Goal: Feedback & Contribution: Contribute content

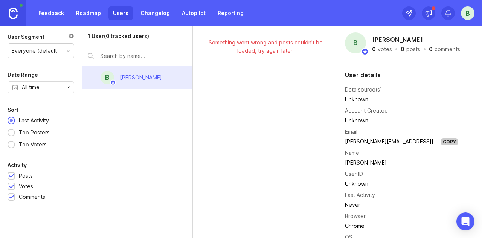
click at [464, 11] on div "B" at bounding box center [468, 13] width 14 height 14
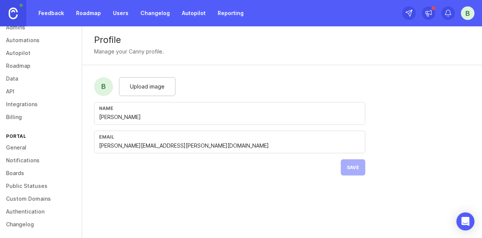
scroll to position [96, 0]
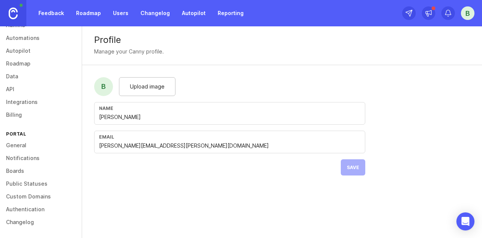
click at [465, 16] on div "B" at bounding box center [468, 13] width 14 height 14
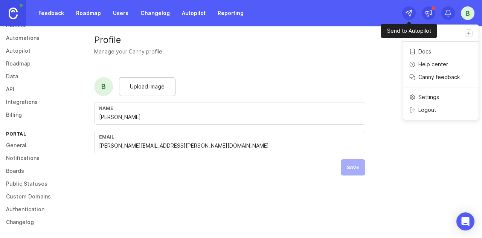
click at [413, 14] on div at bounding box center [409, 13] width 14 height 14
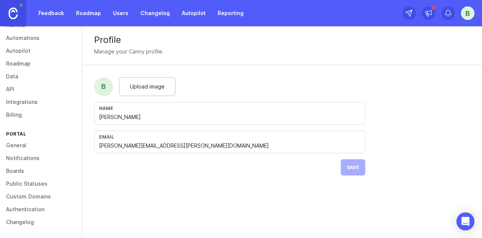
click at [454, 59] on div "Profile Manage your Canny profile." at bounding box center [282, 45] width 400 height 39
click at [89, 17] on link "Roadmap" at bounding box center [89, 13] width 34 height 14
click at [61, 17] on link "Feedback" at bounding box center [51, 13] width 35 height 14
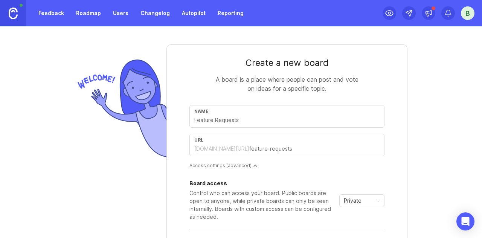
click at [111, 11] on link "Users" at bounding box center [120, 13] width 24 height 14
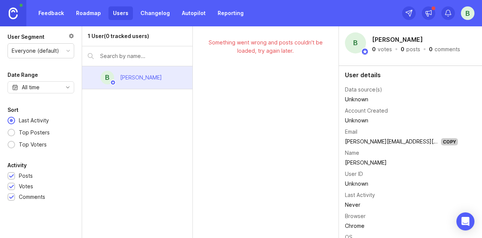
click at [150, 18] on link "Changelog" at bounding box center [155, 13] width 38 height 14
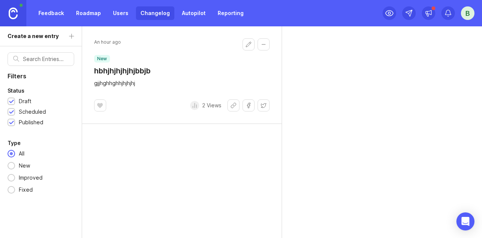
click at [465, 10] on div "B" at bounding box center [468, 13] width 14 height 14
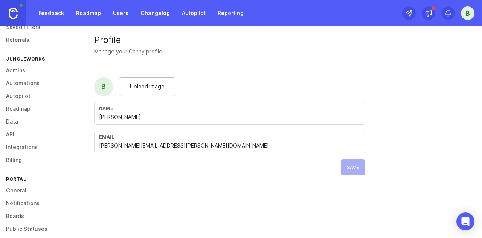
scroll to position [55, 0]
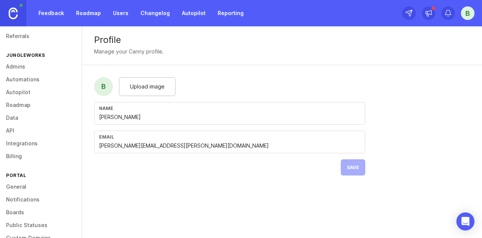
click at [19, 141] on link "Integrations" at bounding box center [41, 143] width 82 height 13
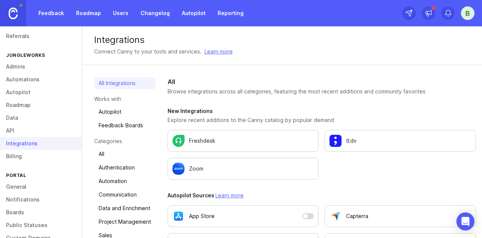
click at [18, 186] on link "General" at bounding box center [41, 186] width 82 height 13
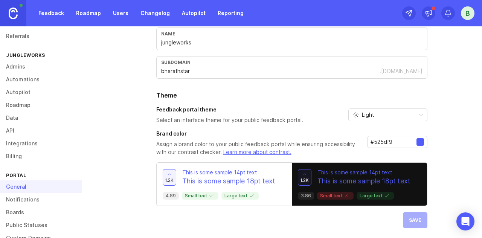
scroll to position [96, 0]
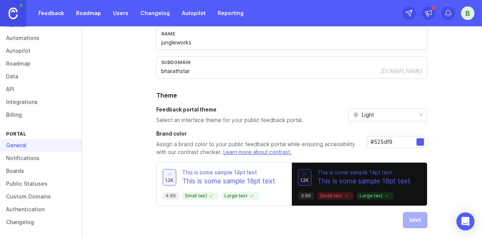
click at [30, 219] on link "Changelog" at bounding box center [41, 222] width 82 height 13
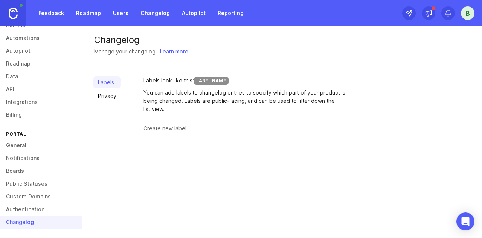
click at [55, 13] on link "Feedback" at bounding box center [51, 13] width 35 height 14
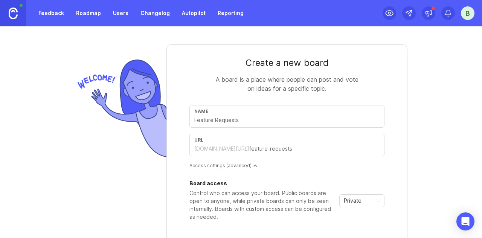
click at [84, 10] on link "Roadmap" at bounding box center [89, 13] width 34 height 14
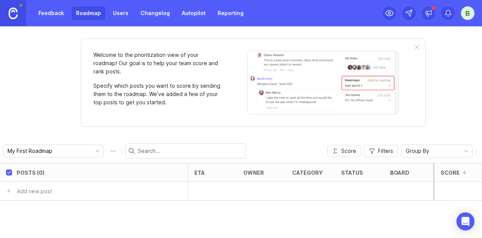
click at [113, 5] on div "Feedback Roadmap Users Changelog Autopilot Reporting" at bounding box center [124, 13] width 248 height 26
click at [116, 13] on link "Users" at bounding box center [120, 13] width 24 height 14
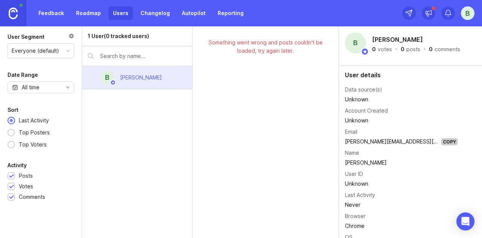
click at [150, 10] on link "Changelog" at bounding box center [155, 13] width 38 height 14
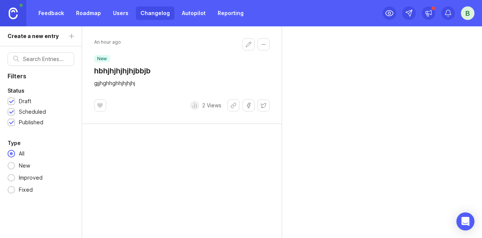
click at [183, 11] on link "Autopilot" at bounding box center [193, 13] width 33 height 14
click at [230, 15] on link "Reporting" at bounding box center [230, 13] width 35 height 14
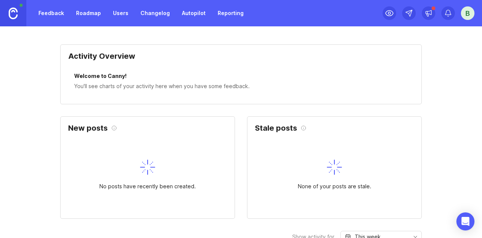
click at [471, 14] on div "B" at bounding box center [468, 13] width 14 height 14
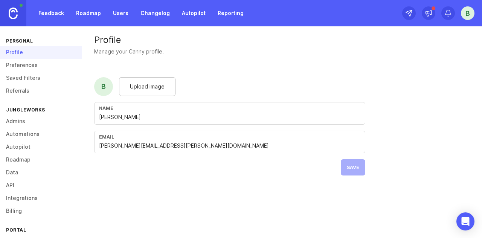
click at [35, 67] on link "Preferences" at bounding box center [41, 65] width 82 height 13
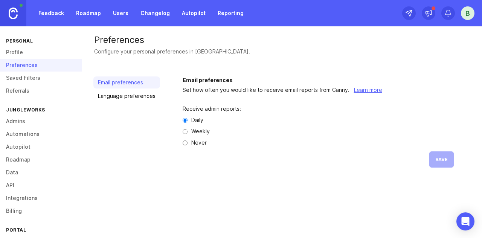
click at [37, 80] on link "Saved Filters" at bounding box center [41, 78] width 82 height 13
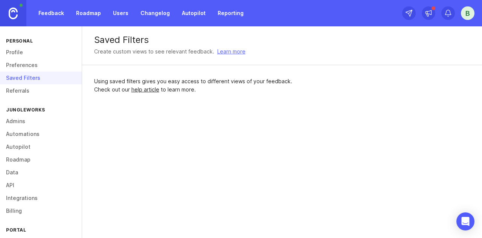
click at [32, 96] on div "Personal Profile Preferences Saved Filters Referrals jungleworks Admins Automat…" at bounding box center [41, 132] width 82 height 212
click at [32, 96] on link "Referrals" at bounding box center [41, 90] width 82 height 13
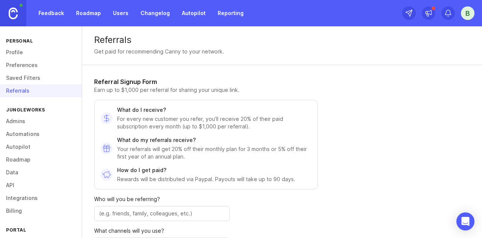
click at [29, 124] on link "Admins" at bounding box center [41, 121] width 82 height 13
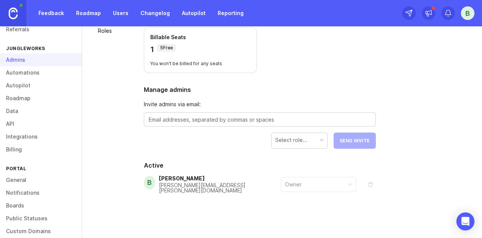
scroll to position [96, 0]
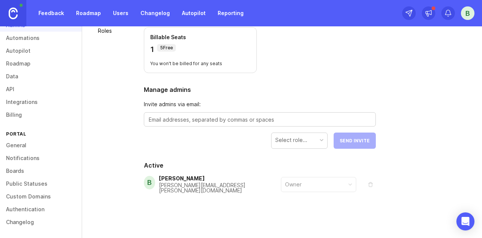
click at [18, 145] on link "General" at bounding box center [41, 145] width 82 height 13
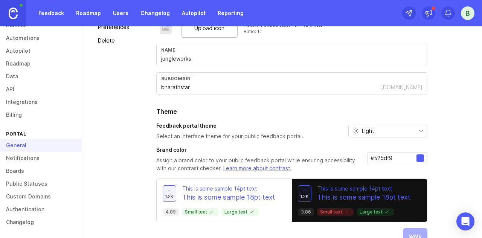
scroll to position [99, 0]
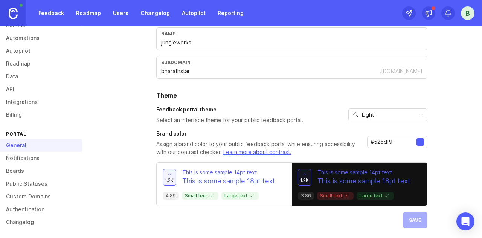
click at [124, 17] on link "Users" at bounding box center [120, 13] width 24 height 14
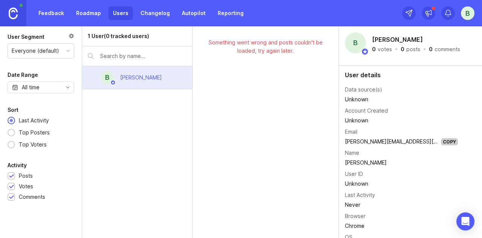
click at [87, 15] on link "Roadmap" at bounding box center [89, 13] width 34 height 14
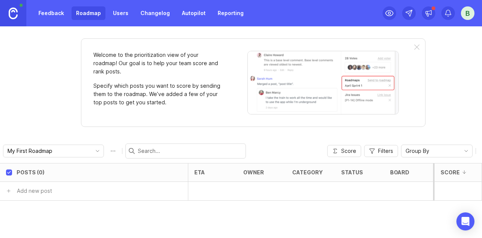
click at [465, 14] on div "B" at bounding box center [468, 13] width 14 height 14
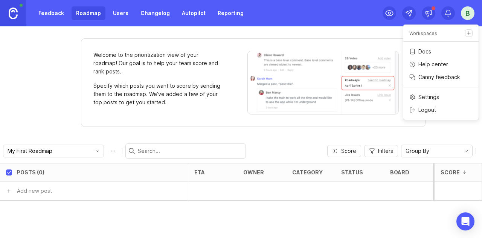
click at [423, 55] on link "Docs" at bounding box center [440, 52] width 75 height 12
click at [59, 11] on link "Feedback" at bounding box center [51, 13] width 35 height 14
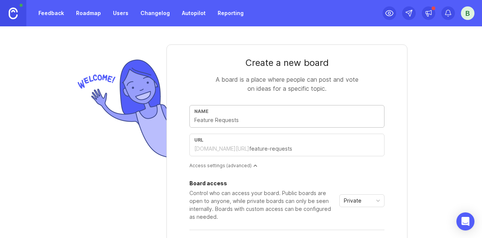
click at [11, 13] on img at bounding box center [13, 14] width 9 height 12
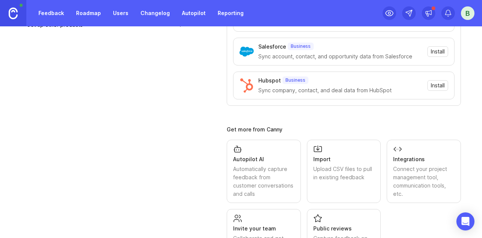
scroll to position [194, 0]
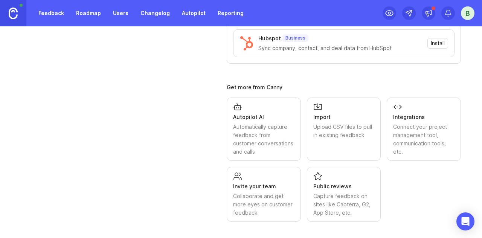
click at [398, 144] on div "Connect your project management tool, communication tools, etc." at bounding box center [423, 139] width 61 height 33
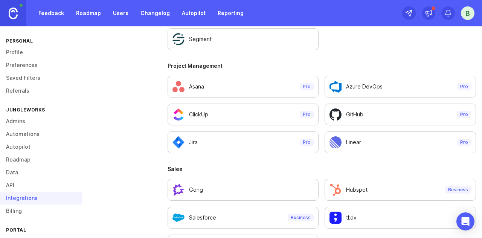
scroll to position [833, 0]
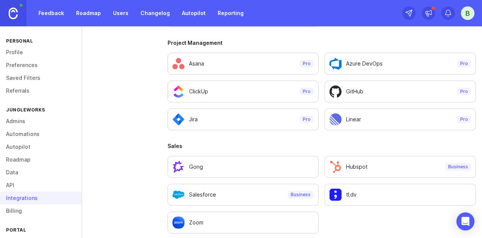
click at [43, 183] on link "API" at bounding box center [41, 185] width 82 height 13
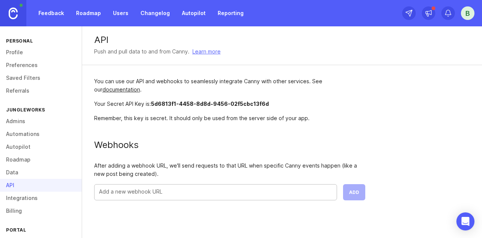
click at [156, 191] on input "text" at bounding box center [215, 191] width 233 height 8
paste input "https://webhook.site/ea008d9b-5eaf-46a1-a33e-f1da5128290e"
type input "https://webhook.site/ea008d9b-5eaf-46a1-a33e-f1da5128290e"
click at [359, 195] on button "Add" at bounding box center [354, 192] width 22 height 16
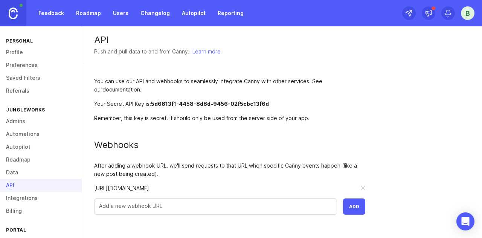
click at [66, 14] on link "Feedback" at bounding box center [51, 13] width 35 height 14
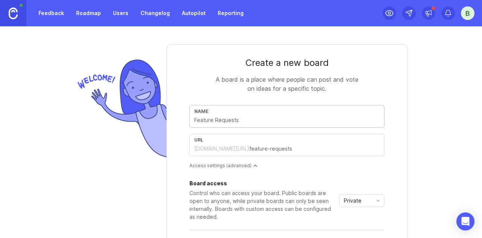
click at [221, 123] on input "text" at bounding box center [286, 120] width 185 height 8
click at [85, 14] on link "Roadmap" at bounding box center [89, 13] width 34 height 14
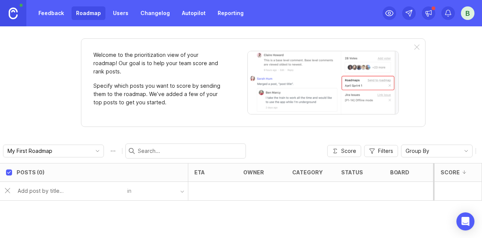
drag, startPoint x: 126, startPoint y: 20, endPoint x: 141, endPoint y: 16, distance: 15.3
click at [141, 16] on div "Feedback Roadmap Users Changelog Autopilot Reporting" at bounding box center [124, 13] width 248 height 26
click at [141, 16] on link "Changelog" at bounding box center [155, 13] width 38 height 14
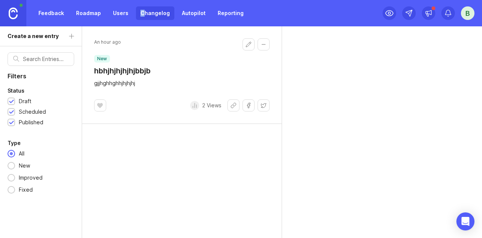
click at [249, 43] on button "Edit changelog entry" at bounding box center [248, 44] width 12 height 12
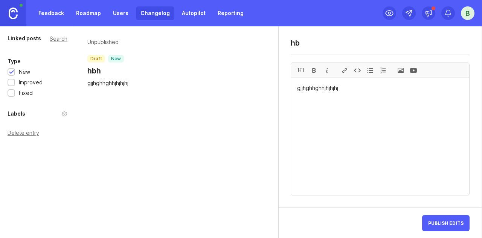
type textarea "h"
type textarea "New Product"
type textarea "g"
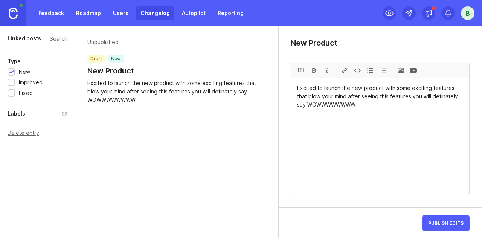
click at [444, 96] on textarea "Excited to launch the new product with some exciting features that blow your mi…" at bounding box center [380, 136] width 178 height 117
click at [393, 107] on textarea "Excited to launch the new product with some exciting features that blow your mi…" at bounding box center [380, 136] width 178 height 117
type textarea "Excited to launch the new product with some exciting features that blow your mi…"
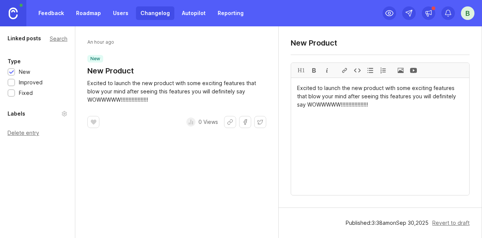
click at [118, 17] on link "Users" at bounding box center [120, 13] width 24 height 14
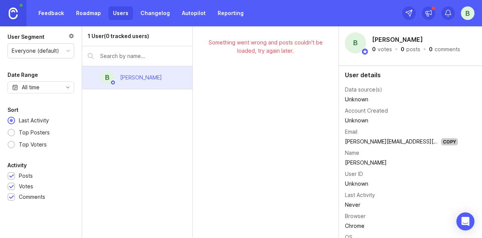
click at [146, 18] on link "Changelog" at bounding box center [155, 13] width 38 height 14
click at [95, 11] on link "Roadmap" at bounding box center [89, 13] width 34 height 14
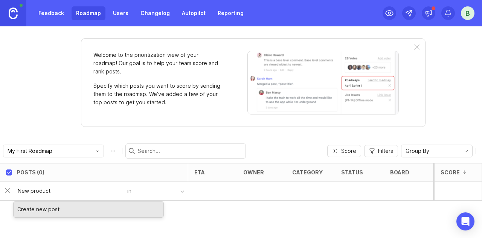
type input "New product"
click at [53, 210] on div "Create new post" at bounding box center [89, 209] width 150 height 16
type input "N"
type input "New product sylab"
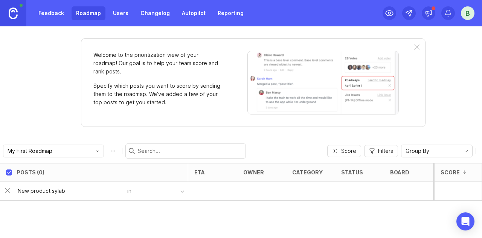
click at [218, 191] on div at bounding box center [212, 191] width 49 height 19
click at [94, 195] on div "New product sylab" at bounding box center [70, 191] width 114 height 14
click at [82, 204] on div "Posts (0) eta owner category status board tags Impact Votes Effort Score Someth…" at bounding box center [241, 200] width 482 height 75
click at [67, 145] on div "My First Roadmap" at bounding box center [47, 151] width 88 height 12
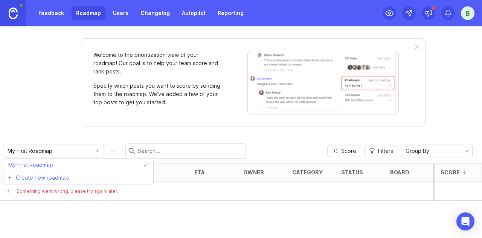
click at [67, 145] on div "My First Roadmap" at bounding box center [47, 151] width 88 height 12
click at [107, 151] on button "Roadmap options" at bounding box center [113, 151] width 12 height 12
click at [55, 9] on link "Feedback" at bounding box center [51, 13] width 35 height 14
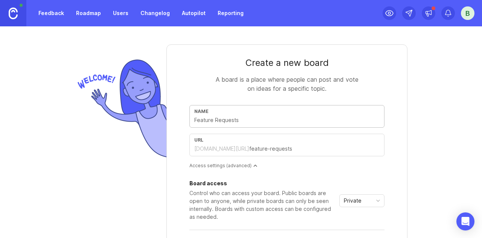
click at [279, 121] on input "text" at bounding box center [286, 120] width 185 height 8
type input "N"
type input "n"
type input "Ne"
type input "ne"
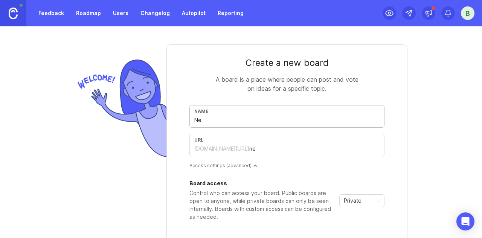
type input "New"
type input "new"
type input "New p"
type input "new-p"
type input "New pr"
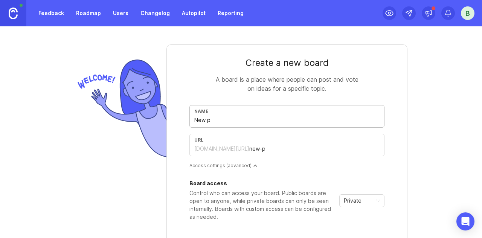
type input "new-pr"
type input "New pro"
type input "new-pro"
type input "New prod"
type input "new-prod"
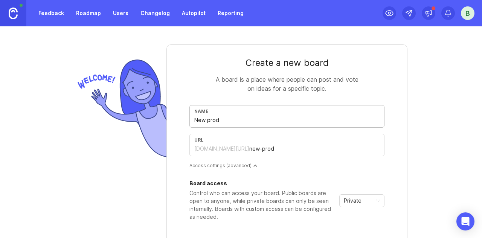
type input "New produ"
type input "new-produ"
type input "New produc"
type input "new-produc"
type input "New product"
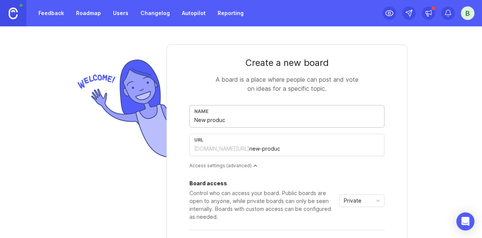
type input "new-product"
type input "New product s"
type input "new-product-s"
type input "New product sy"
type input "new-product-sy"
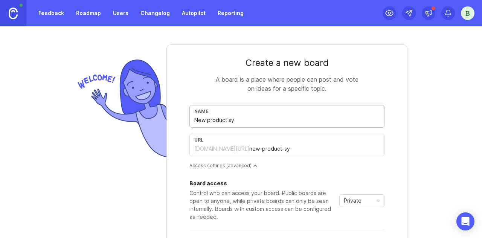
type input "New product syl"
type input "new-product-syl"
type input "New product syla"
type input "new-product-syla"
type input "New product sylab"
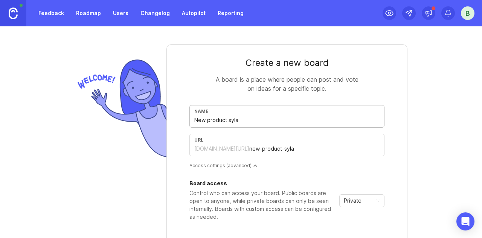
type input "new-product-sylab"
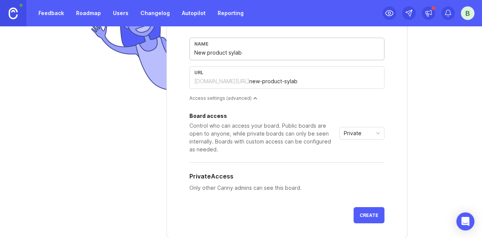
scroll to position [98, 0]
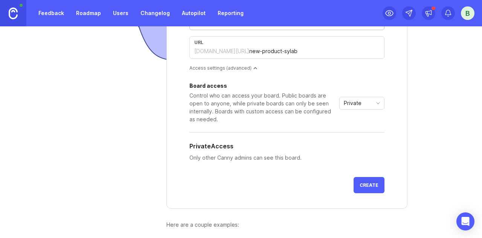
type input "New product sylab"
click at [364, 183] on span "Create" at bounding box center [369, 185] width 19 height 6
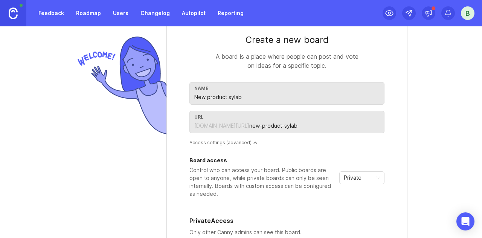
scroll to position [0, 0]
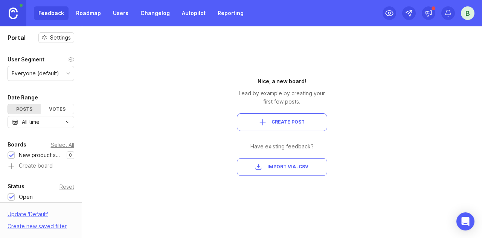
click at [288, 126] on button "Create Post" at bounding box center [282, 122] width 90 height 18
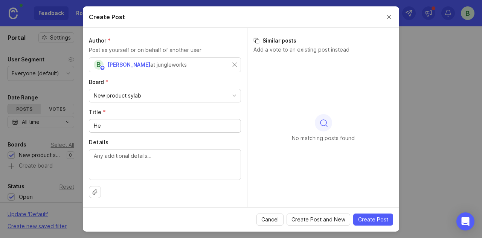
type input "H"
type input "New Productttt"
click at [206, 171] on textarea "Details" at bounding box center [165, 164] width 142 height 25
click at [204, 171] on textarea "Details" at bounding box center [165, 164] width 142 height 25
type textarea "You will definitely like this products."
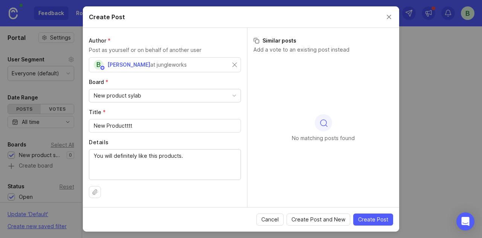
click at [381, 216] on span "Create Post" at bounding box center [373, 220] width 30 height 8
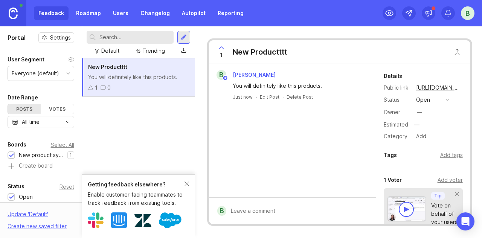
click at [92, 10] on link "Roadmap" at bounding box center [89, 13] width 34 height 14
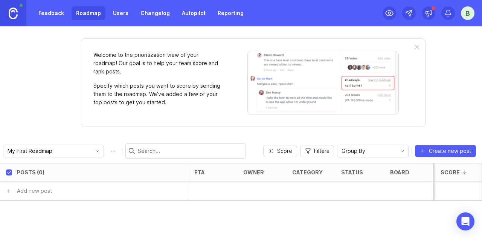
click at [115, 11] on link "Users" at bounding box center [120, 13] width 24 height 14
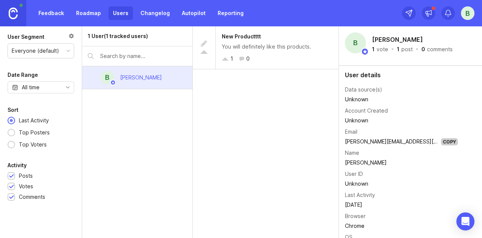
click at [162, 16] on link "Changelog" at bounding box center [155, 13] width 38 height 14
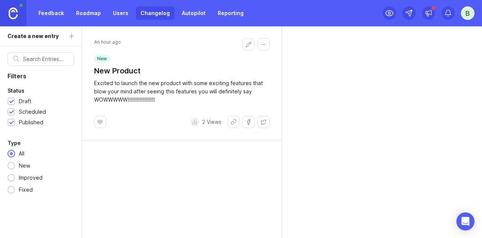
click at [11, 110] on div at bounding box center [11, 113] width 5 height 6
click at [11, 103] on div at bounding box center [11, 102] width 5 height 6
click at [197, 122] on icon at bounding box center [195, 122] width 6 height 6
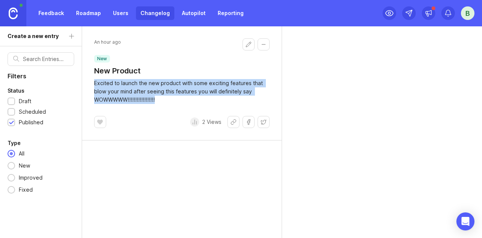
drag, startPoint x: 162, startPoint y: 97, endPoint x: 91, endPoint y: 79, distance: 73.5
click at [91, 79] on div "An hour ago new New Product Excited to launch the new product with some excitin…" at bounding box center [182, 83] width 200 height 114
copy div "Excited to launch the new product with some exciting features that blow your mi…"
click at [91, 79] on div "An hour ago new New Product Excited to launch the new product with some excitin…" at bounding box center [182, 83] width 200 height 114
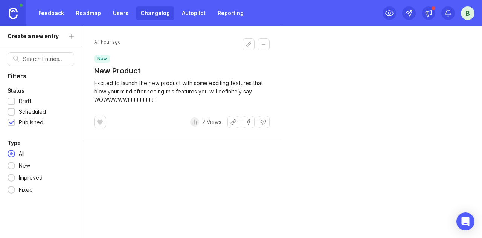
click at [54, 12] on link "Feedback" at bounding box center [51, 13] width 35 height 14
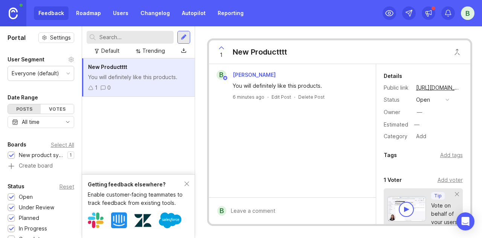
click at [321, 82] on div "You will definitely like this products." at bounding box center [297, 86] width 128 height 8
click at [318, 89] on div "You will definitely like this products." at bounding box center [297, 86] width 128 height 8
click at [160, 77] on div "You will definitely like this products." at bounding box center [138, 77] width 101 height 8
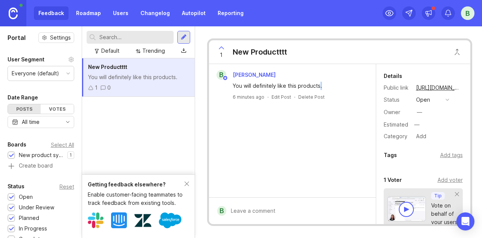
click at [160, 77] on div "You will definitely like this products." at bounding box center [138, 77] width 101 height 8
click at [184, 37] on div at bounding box center [184, 37] width 6 height 7
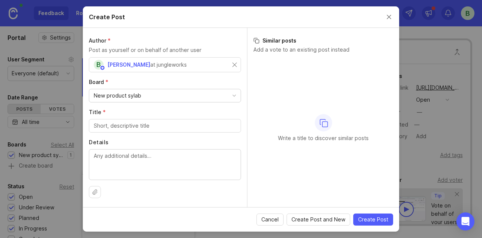
click at [389, 16] on button "Close create post modal" at bounding box center [389, 17] width 8 height 8
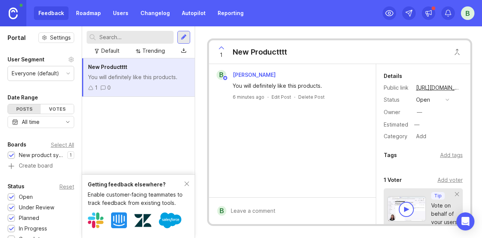
click at [219, 49] on icon at bounding box center [221, 47] width 9 height 9
click at [130, 85] on div "0 0" at bounding box center [138, 88] width 101 height 8
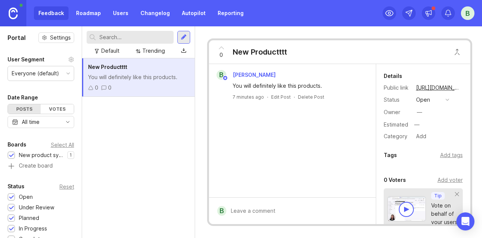
click at [297, 85] on div "You will definitely like this products." at bounding box center [297, 86] width 128 height 8
drag, startPoint x: 135, startPoint y: 84, endPoint x: 120, endPoint y: 76, distance: 17.0
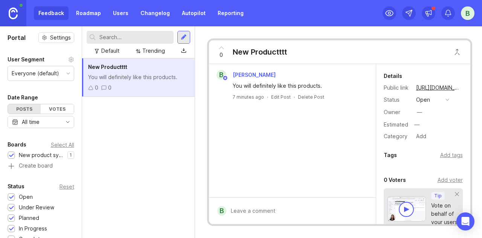
click at [120, 76] on div "You will definitely like this products." at bounding box center [138, 77] width 101 height 8
click at [186, 37] on div at bounding box center [184, 37] width 6 height 7
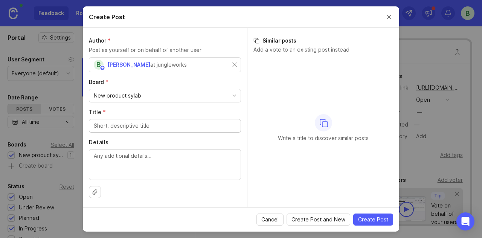
click at [134, 170] on textarea "Details" at bounding box center [165, 164] width 142 height 25
paste textarea "Excited to launch the new product with some exciting features that blow your mi…"
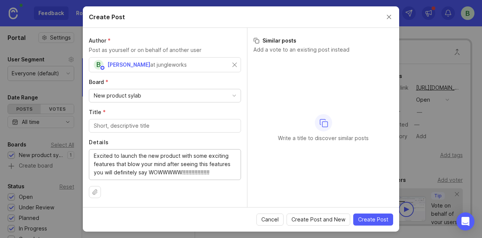
type textarea "Excited to launch the new product with some exciting features that blow your mi…"
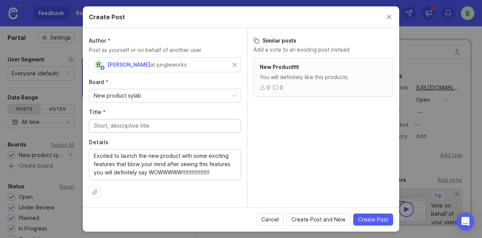
click at [126, 124] on input "Title *" at bounding box center [165, 126] width 142 height 8
type input "Change in language"
click at [371, 219] on span "Create Post" at bounding box center [373, 220] width 30 height 8
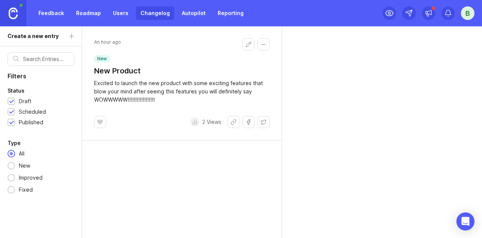
click at [245, 44] on button "Edit changelog entry" at bounding box center [248, 44] width 12 height 12
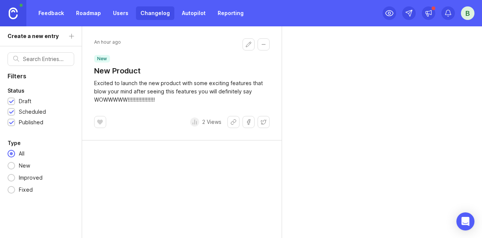
click at [245, 44] on button "Edit changelog entry" at bounding box center [248, 44] width 12 height 12
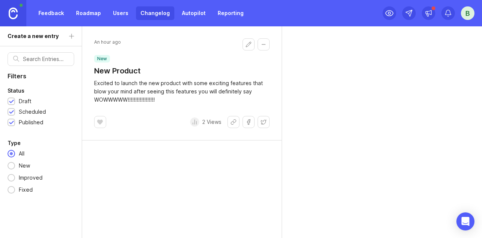
click at [245, 44] on button "Edit changelog entry" at bounding box center [248, 44] width 12 height 12
drag, startPoint x: 245, startPoint y: 44, endPoint x: 263, endPoint y: 44, distance: 17.3
click at [263, 44] on div at bounding box center [255, 57] width 27 height 38
click at [263, 44] on button "Collapse changelog entry" at bounding box center [263, 44] width 12 height 12
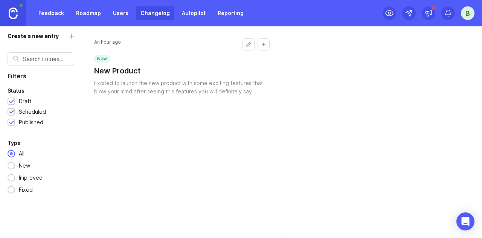
click at [263, 44] on button "Collapse changelog entry" at bounding box center [263, 44] width 12 height 12
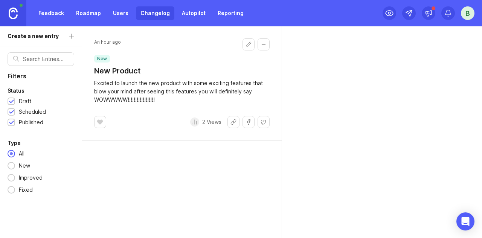
click at [248, 46] on button "Edit changelog entry" at bounding box center [248, 44] width 12 height 12
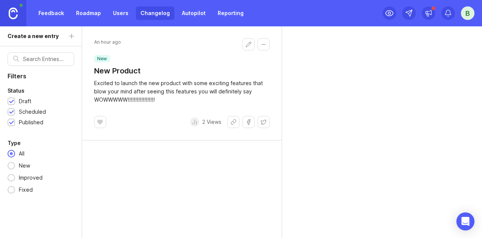
click at [248, 46] on button "Edit changelog entry" at bounding box center [248, 44] width 12 height 12
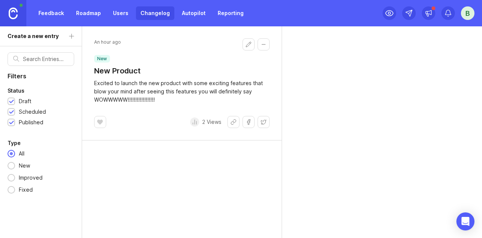
click at [248, 46] on button "Edit changelog entry" at bounding box center [248, 44] width 12 height 12
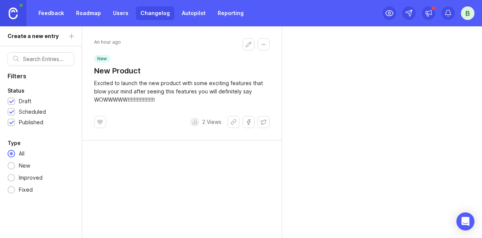
click at [248, 46] on button "Edit changelog entry" at bounding box center [248, 44] width 12 height 12
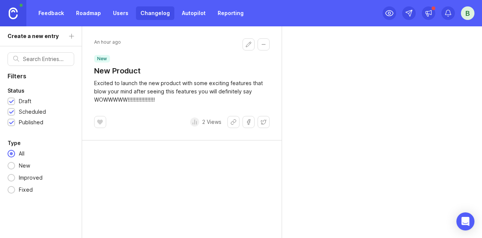
click at [248, 46] on button "Edit changelog entry" at bounding box center [248, 44] width 12 height 12
click at [100, 127] on div at bounding box center [100, 122] width 12 height 12
click at [247, 47] on button "Edit changelog entry" at bounding box center [248, 44] width 12 height 12
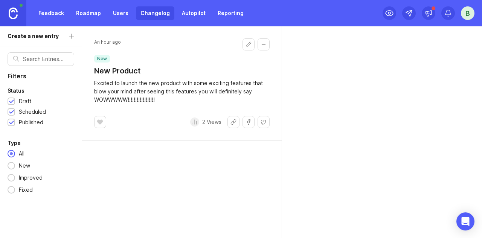
click at [247, 47] on button "Edit changelog entry" at bounding box center [248, 44] width 12 height 12
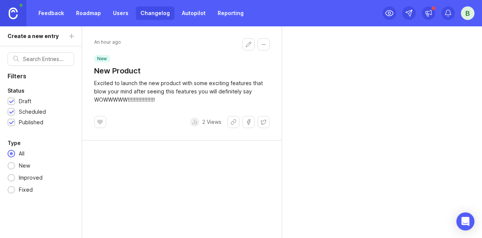
click at [247, 47] on button "Edit changelog entry" at bounding box center [248, 44] width 12 height 12
click at [56, 30] on div "Create a new entry" at bounding box center [41, 36] width 82 height 20
click at [68, 37] on div "Create a new entry" at bounding box center [41, 36] width 82 height 20
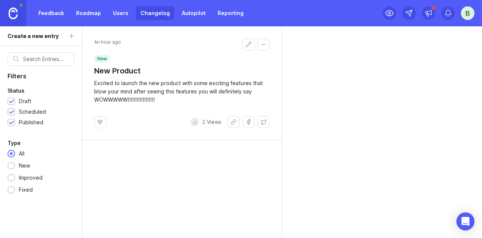
click at [68, 37] on div "Create a new entry" at bounding box center [41, 36] width 82 height 20
click at [73, 39] on div "Create a new entry" at bounding box center [41, 36] width 82 height 20
click at [74, 37] on div "Create a new entry" at bounding box center [41, 36] width 82 height 20
click at [74, 37] on div at bounding box center [71, 37] width 5 height 6
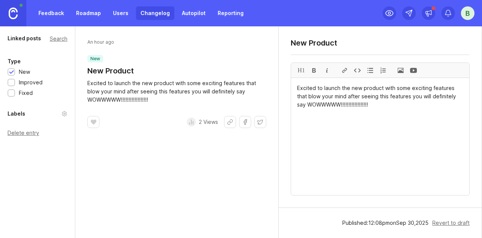
click at [234, 58] on header "An hour ago new New Product" at bounding box center [176, 57] width 179 height 38
click at [380, 112] on textarea "Excited to launch the new product with some exciting features that blow your mi…" at bounding box center [380, 136] width 178 height 117
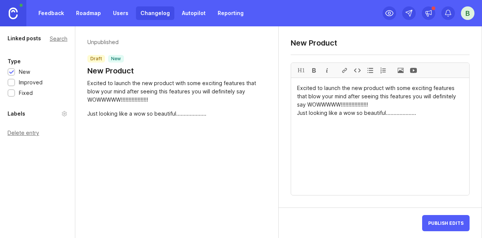
type textarea "Excited to launch the new product with some exciting features that blow your mi…"
click at [315, 69] on div at bounding box center [314, 70] width 13 height 15
drag, startPoint x: 299, startPoint y: 115, endPoint x: 361, endPoint y: 115, distance: 62.5
click at [361, 115] on textarea "Excited to launch the new product with some exciting features that blow your mi…" at bounding box center [380, 136] width 178 height 117
click at [325, 69] on div at bounding box center [326, 70] width 13 height 15
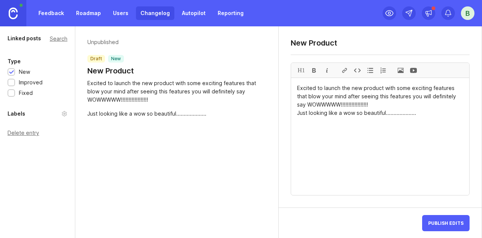
drag, startPoint x: 297, startPoint y: 114, endPoint x: 337, endPoint y: 118, distance: 40.5
click at [328, 67] on div at bounding box center [326, 70] width 13 height 15
click at [300, 70] on div "H1" at bounding box center [301, 70] width 13 height 15
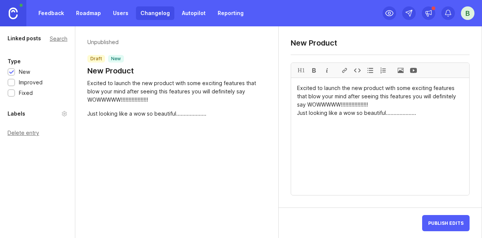
click at [300, 70] on div "H1" at bounding box center [301, 70] width 13 height 15
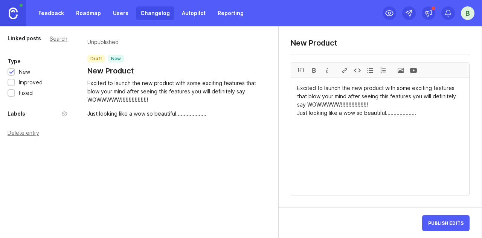
click at [300, 70] on div "H1" at bounding box center [301, 70] width 13 height 15
click at [440, 224] on span "Publish Edits" at bounding box center [445, 223] width 35 height 6
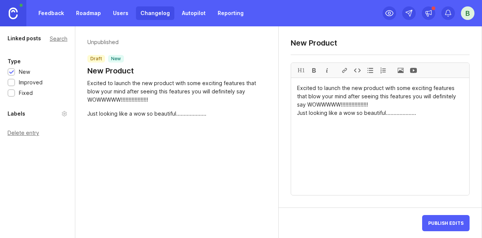
click at [440, 224] on span "Publish Edits" at bounding box center [445, 223] width 35 height 6
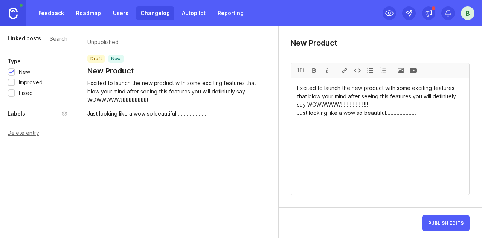
click at [452, 226] on div "Publish Edits" at bounding box center [445, 223] width 47 height 18
click at [459, 219] on div "Publish Edits" at bounding box center [445, 223] width 47 height 18
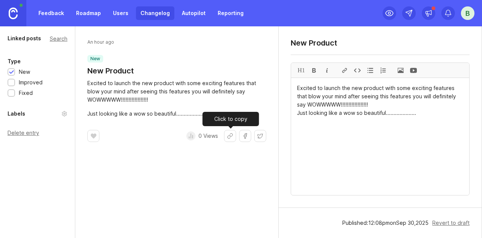
click at [231, 137] on button "Share link" at bounding box center [230, 136] width 12 height 12
click at [30, 115] on div "Labels" at bounding box center [38, 113] width 60 height 9
click at [20, 116] on div "Labels" at bounding box center [17, 113] width 18 height 9
click at [64, 113] on circle at bounding box center [65, 114] width 2 height 2
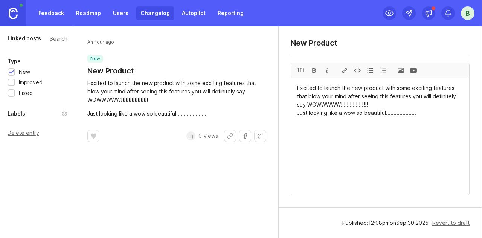
click at [64, 113] on circle at bounding box center [65, 114] width 2 height 2
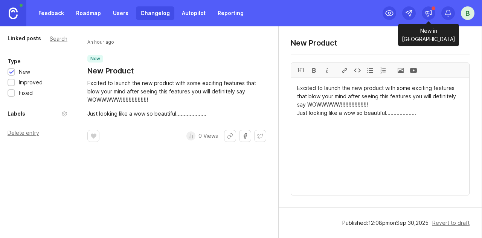
click at [430, 11] on icon at bounding box center [429, 13] width 6 height 5
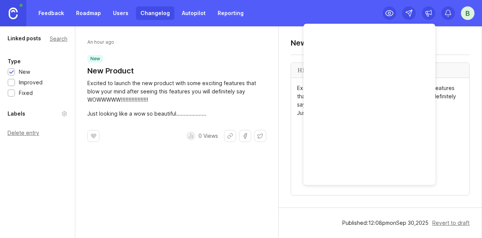
click at [430, 11] on icon at bounding box center [429, 13] width 6 height 5
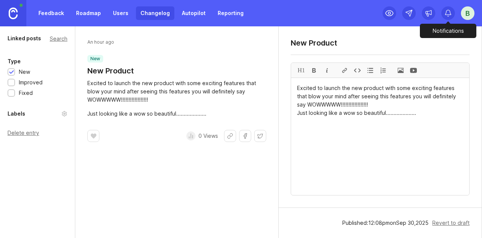
click at [446, 9] on icon at bounding box center [448, 13] width 8 height 8
click at [472, 13] on div "B" at bounding box center [468, 13] width 14 height 14
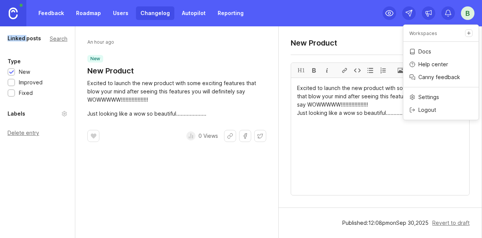
click at [472, 13] on div "B" at bounding box center [468, 13] width 14 height 14
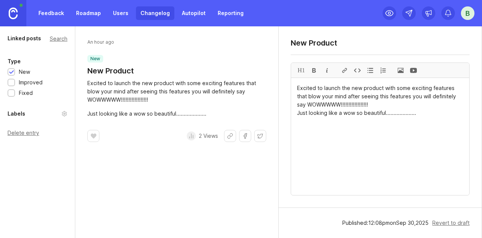
click at [98, 137] on div at bounding box center [93, 136] width 12 height 12
click at [93, 136] on icon at bounding box center [93, 136] width 5 height 5
click at [21, 136] on div "Linked posts Search Type New Improved Fixed Labels Delete entry" at bounding box center [37, 132] width 75 height 212
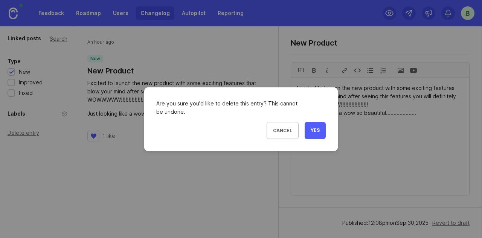
click at [23, 131] on div "Delete entry" at bounding box center [38, 132] width 60 height 5
click at [316, 127] on span "Yes" at bounding box center [315, 130] width 9 height 6
